Goal: Find specific page/section: Find specific page/section

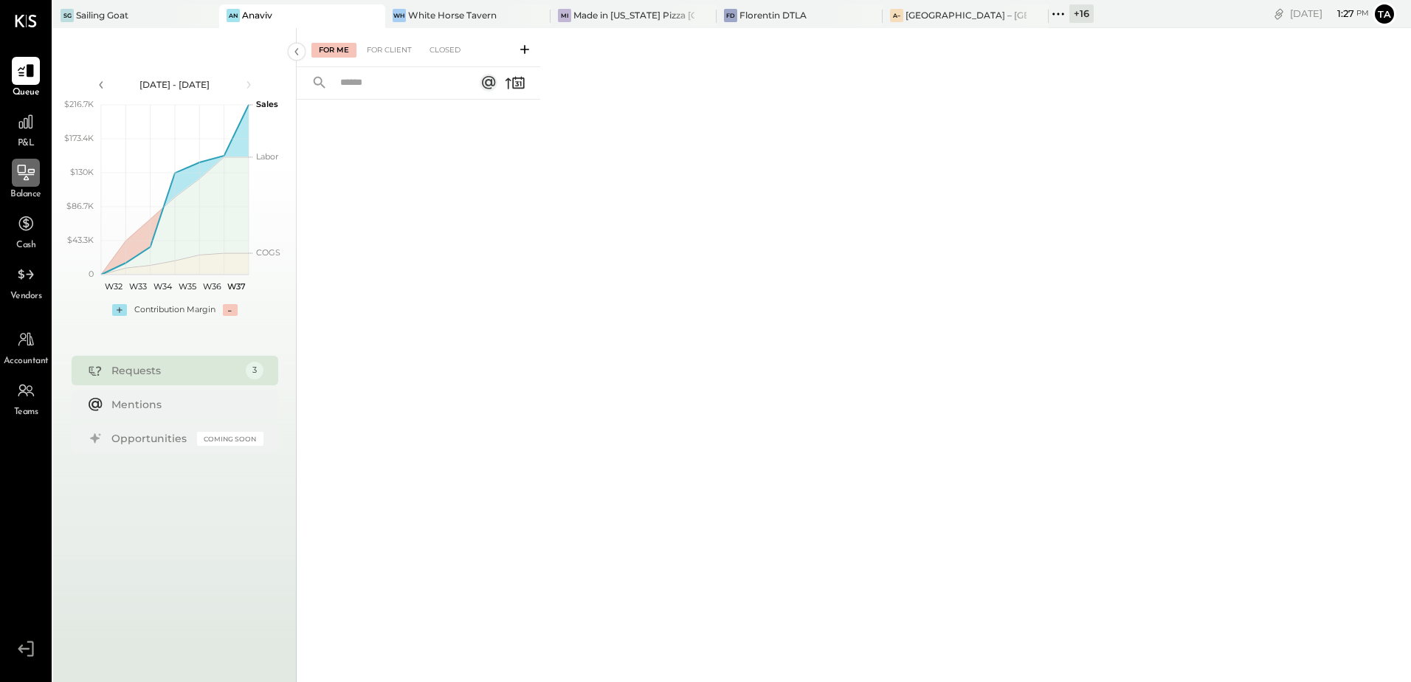
click at [19, 173] on icon at bounding box center [26, 173] width 17 height 16
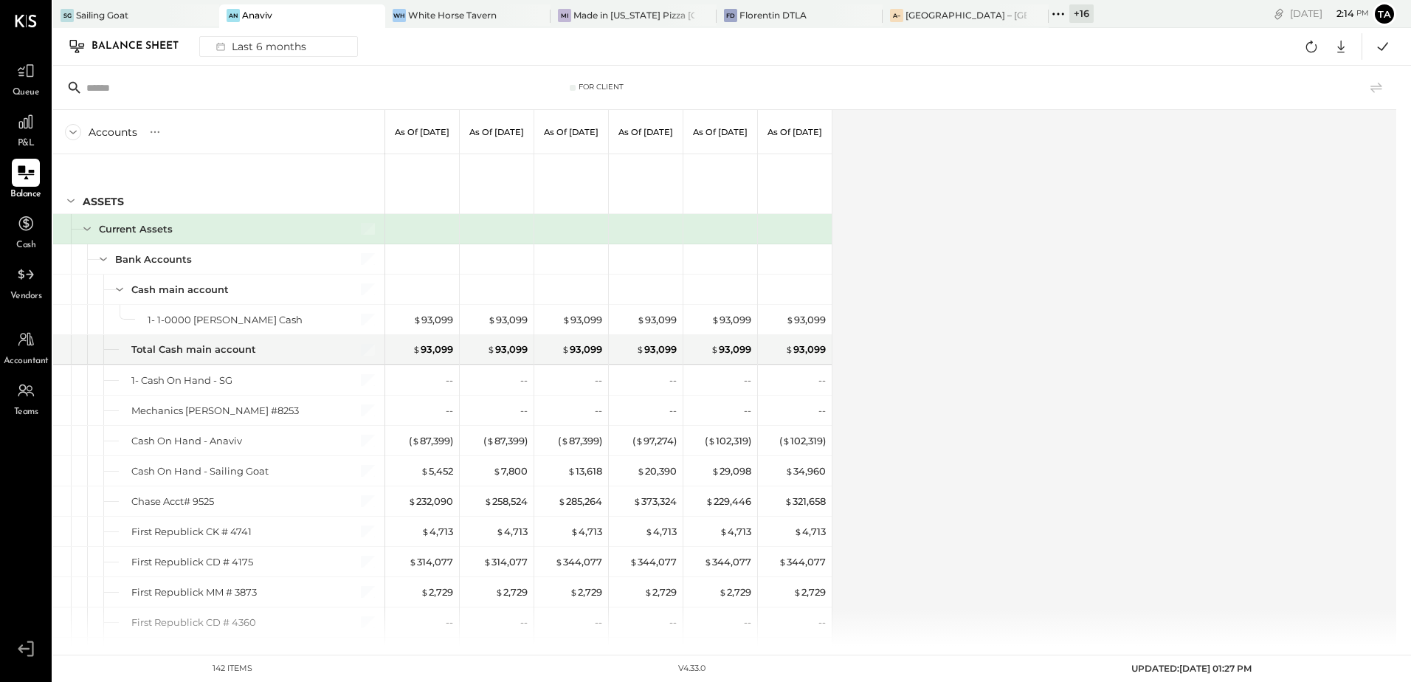
click at [30, 173] on icon at bounding box center [26, 173] width 16 height 14
drag, startPoint x: 22, startPoint y: 178, endPoint x: 1381, endPoint y: 500, distance: 1396.6
click at [22, 178] on icon at bounding box center [26, 173] width 18 height 18
drag, startPoint x: 26, startPoint y: 178, endPoint x: 44, endPoint y: 212, distance: 38.3
click at [26, 178] on icon at bounding box center [25, 172] width 15 height 13
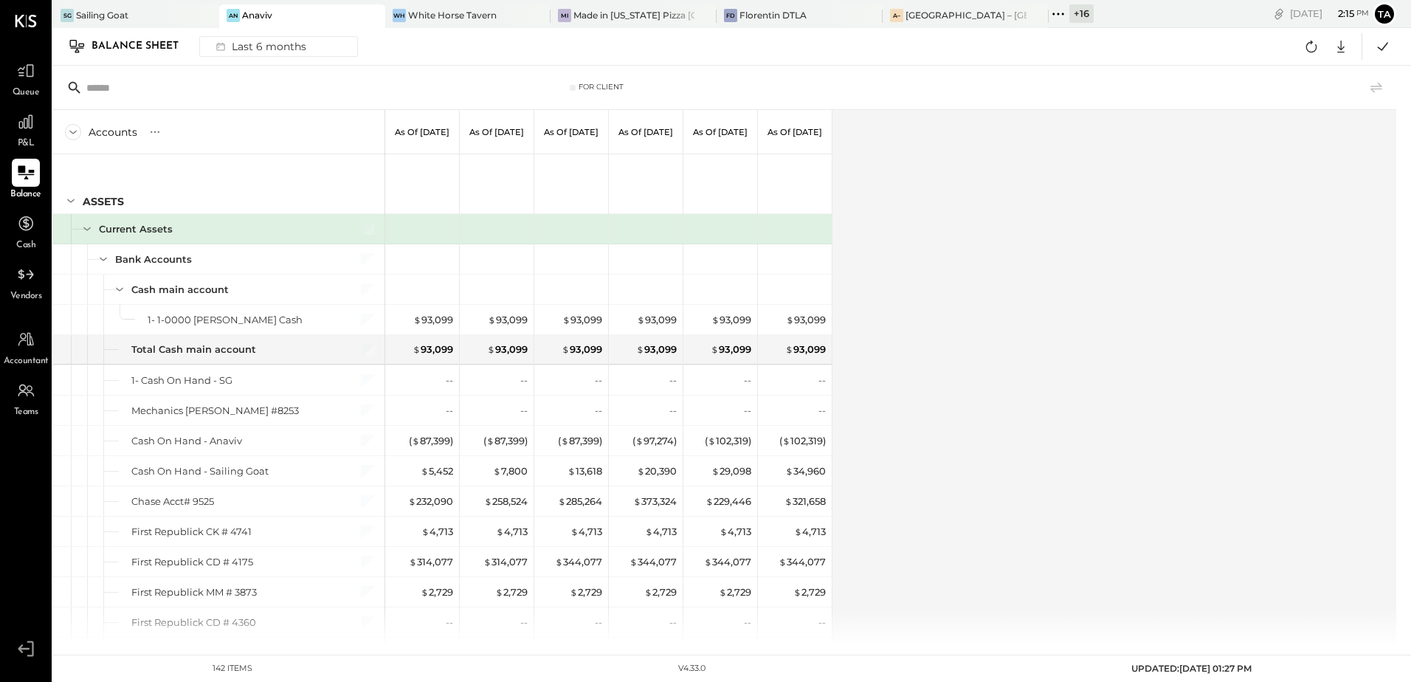
click at [23, 173] on icon at bounding box center [25, 172] width 19 height 19
click at [21, 130] on icon at bounding box center [25, 121] width 19 height 19
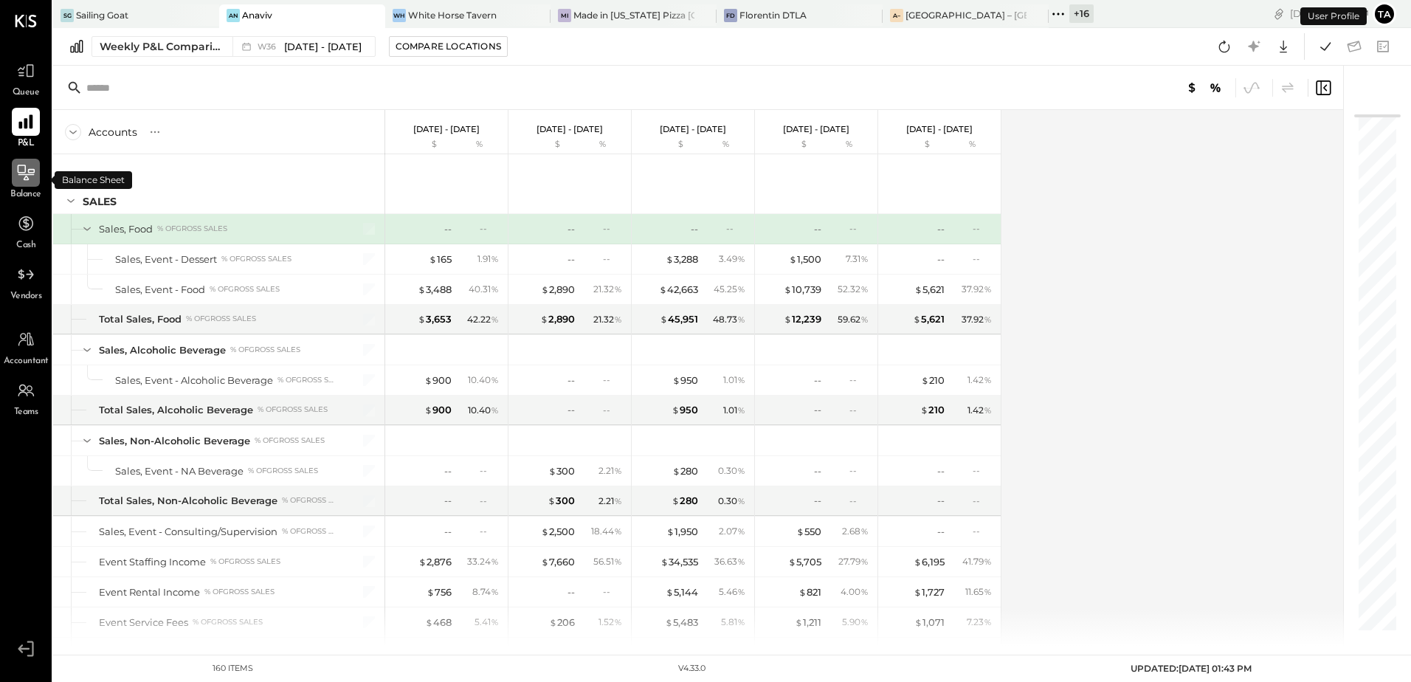
click at [26, 180] on icon at bounding box center [26, 173] width 17 height 16
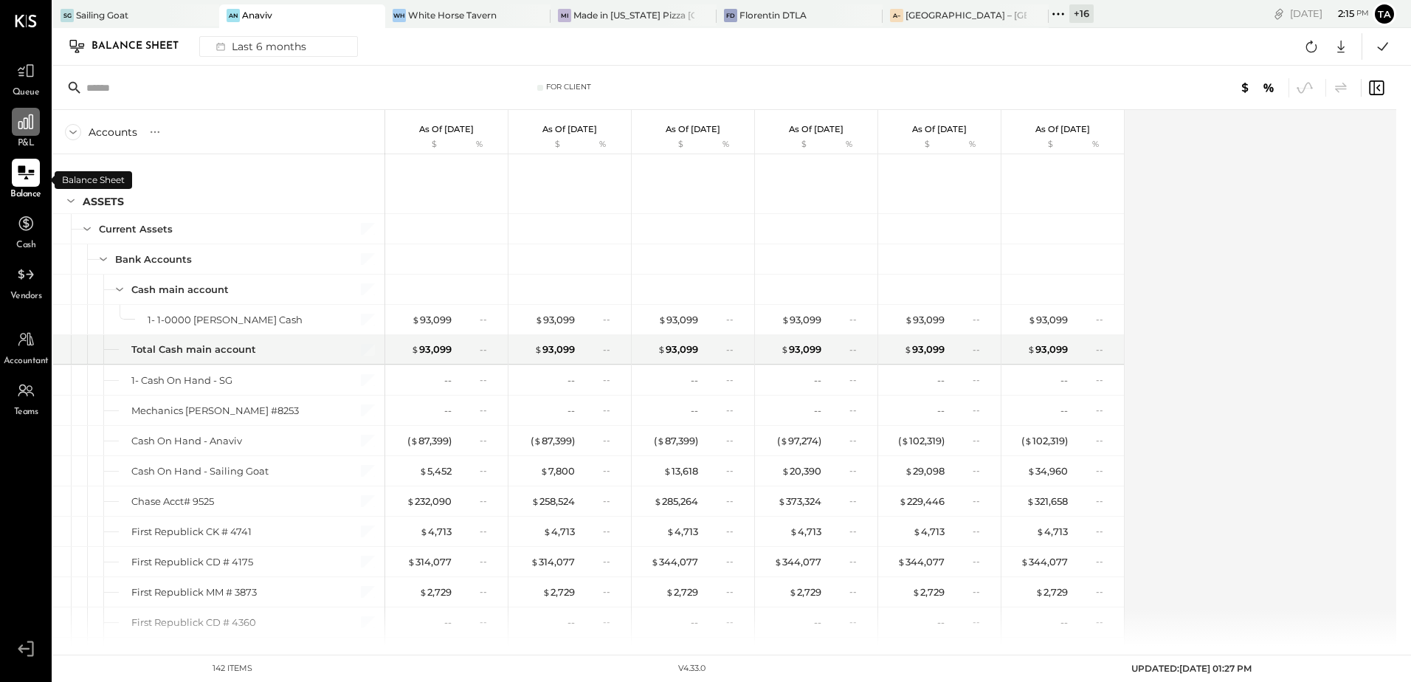
click at [23, 175] on icon at bounding box center [26, 173] width 16 height 14
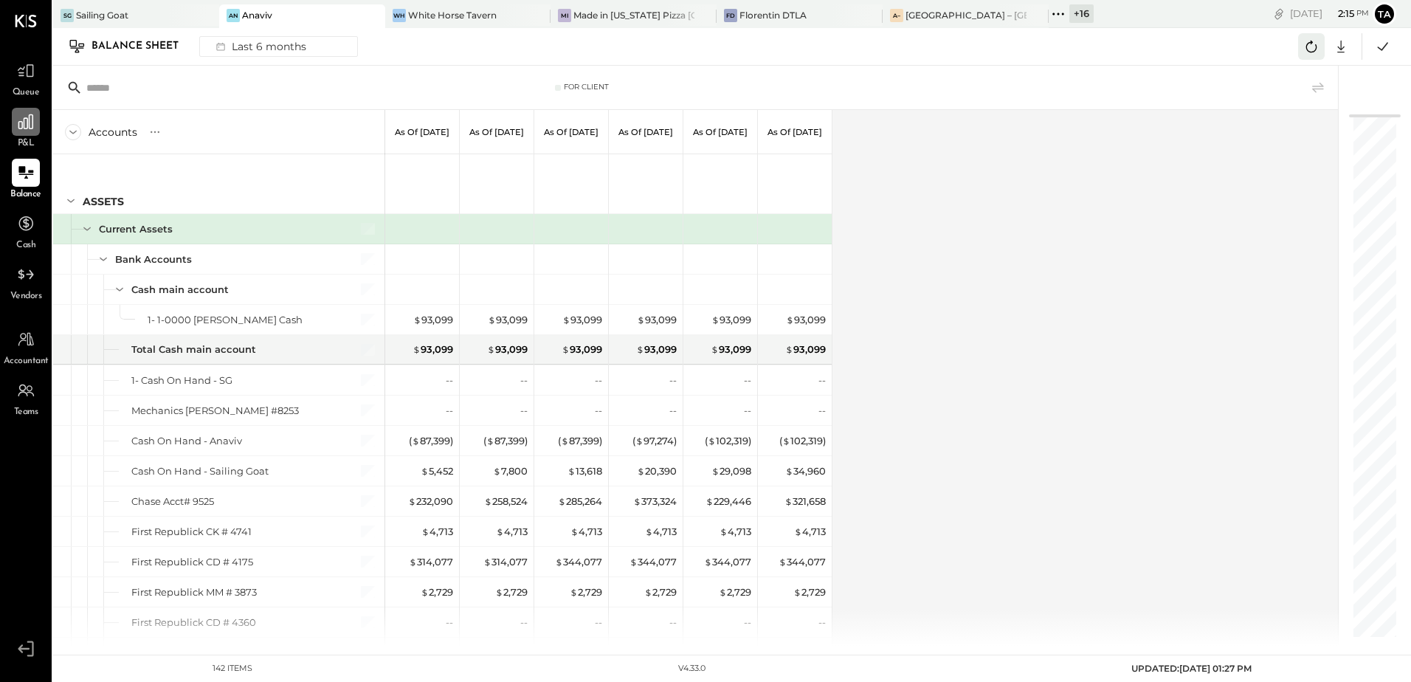
click at [1310, 54] on icon at bounding box center [1311, 46] width 19 height 19
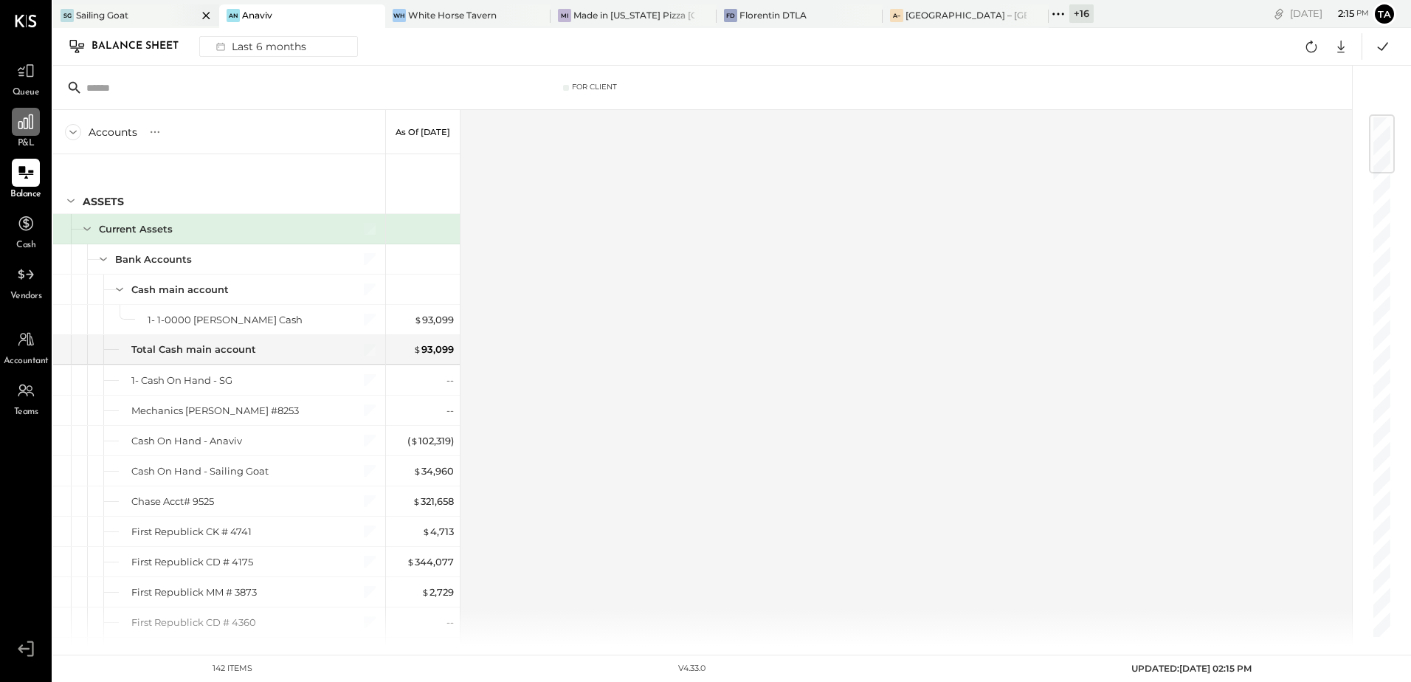
click at [148, 18] on div "SG Sailing Goat" at bounding box center [125, 15] width 144 height 13
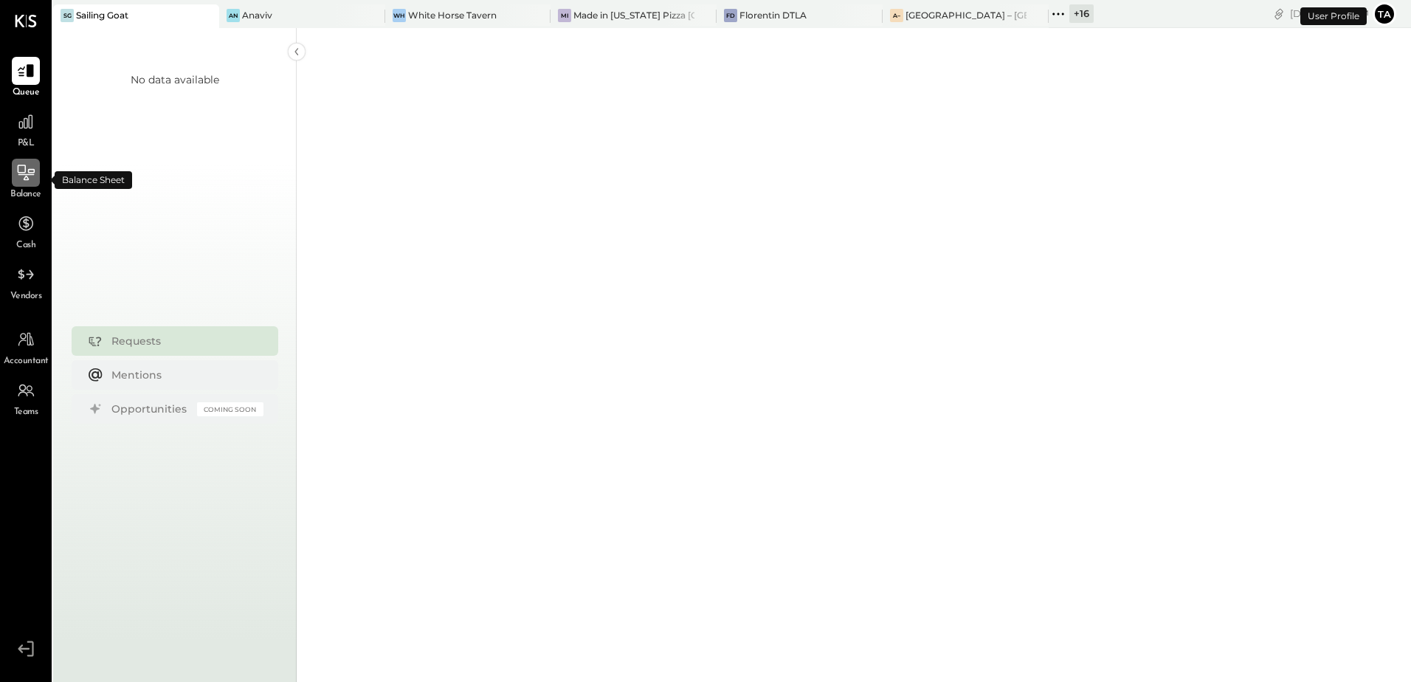
click at [30, 171] on icon at bounding box center [25, 172] width 19 height 19
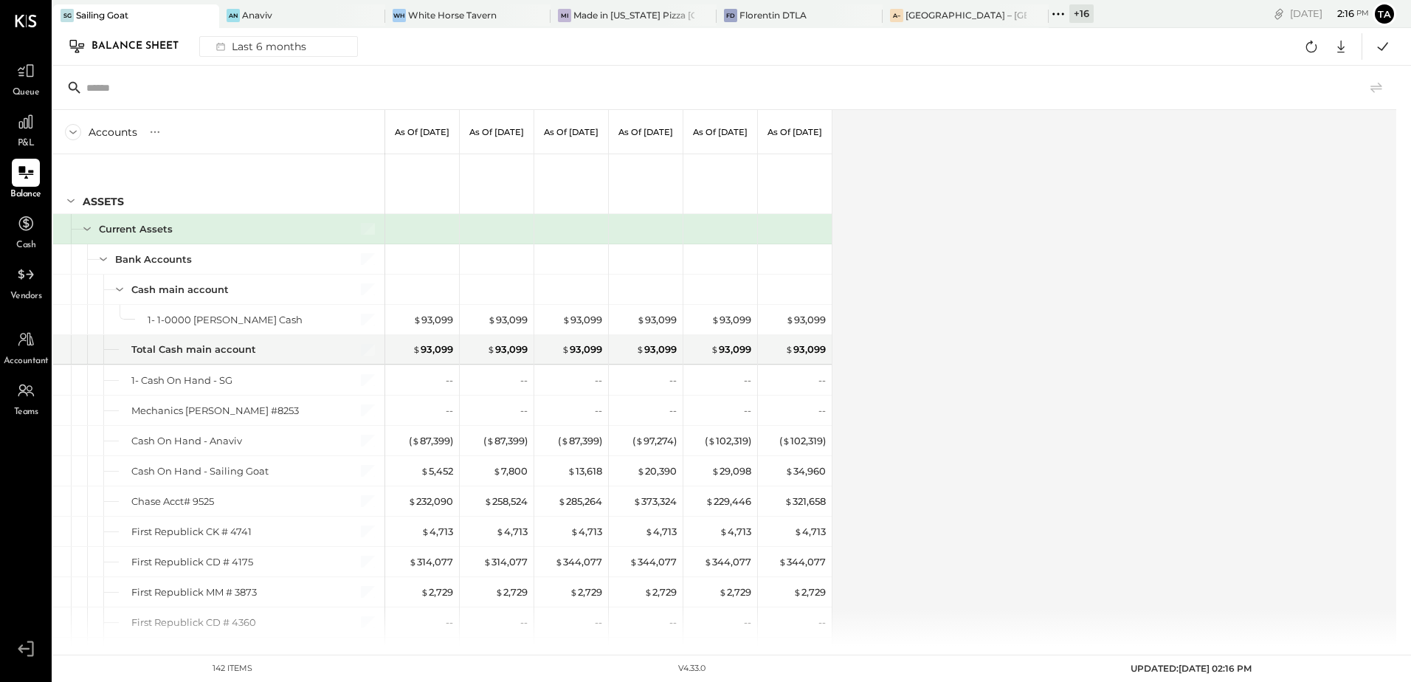
drag, startPoint x: 28, startPoint y: 176, endPoint x: 750, endPoint y: 368, distance: 746.9
click at [28, 176] on icon at bounding box center [26, 173] width 18 height 18
click at [28, 135] on div at bounding box center [26, 122] width 28 height 28
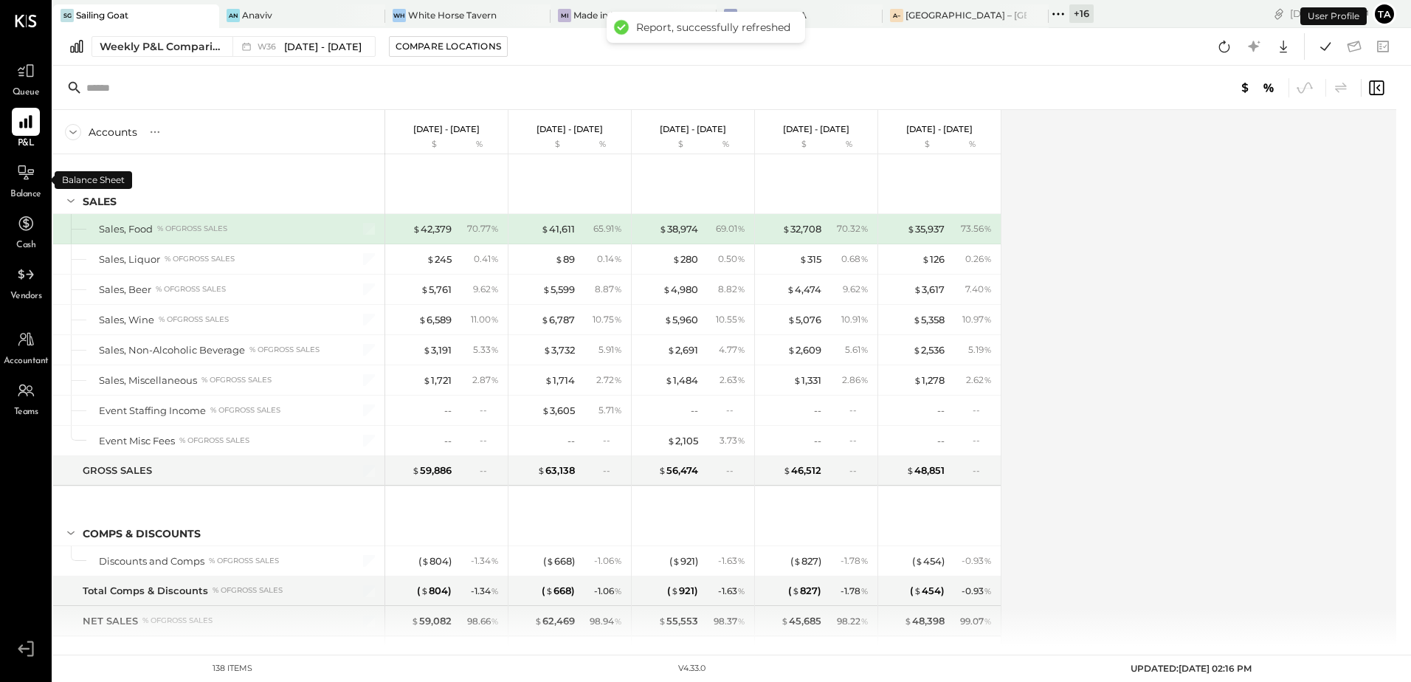
click at [27, 187] on div "Balance" at bounding box center [25, 180] width 31 height 43
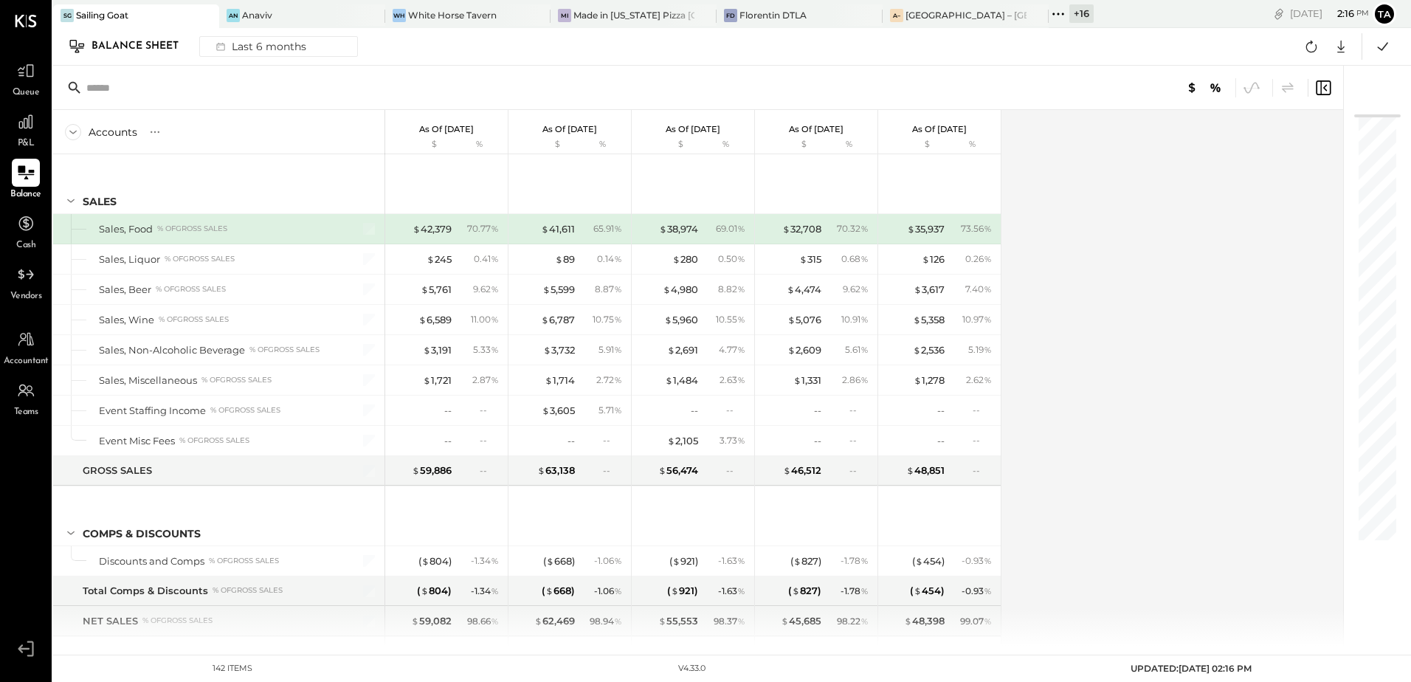
click at [21, 176] on icon at bounding box center [25, 172] width 19 height 19
